Goal: Book appointment/travel/reservation

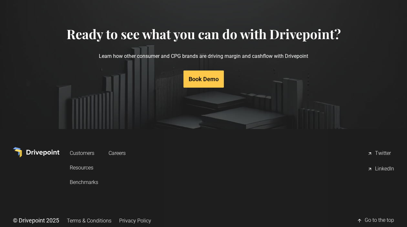
scroll to position [2495, 0]
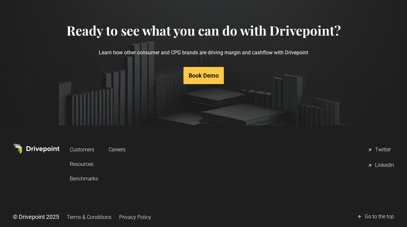
click at [200, 67] on link "Book Demo" at bounding box center [203, 75] width 40 height 17
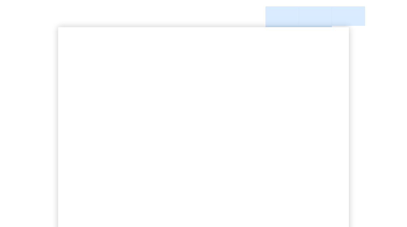
scroll to position [119, 0]
